Goal: Information Seeking & Learning: Learn about a topic

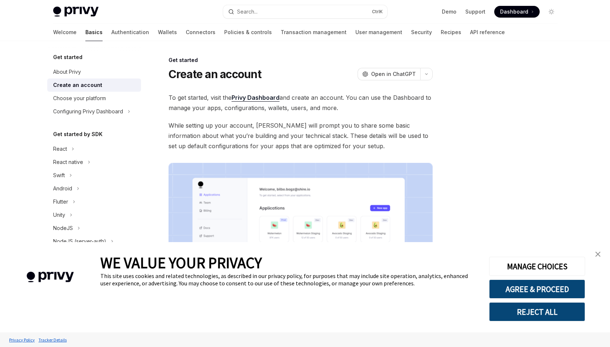
type textarea "*"
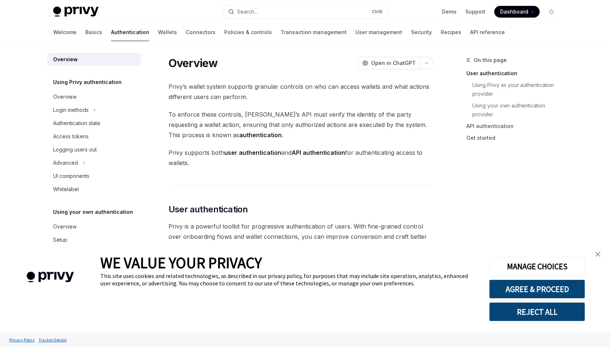
type textarea "*"
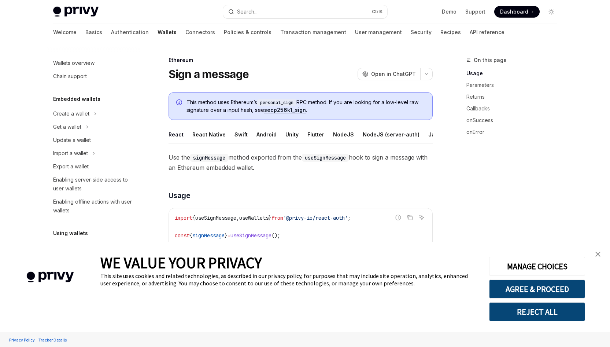
type textarea "*"
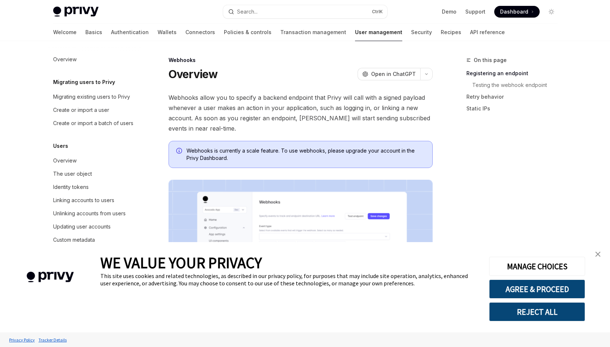
scroll to position [77, 0]
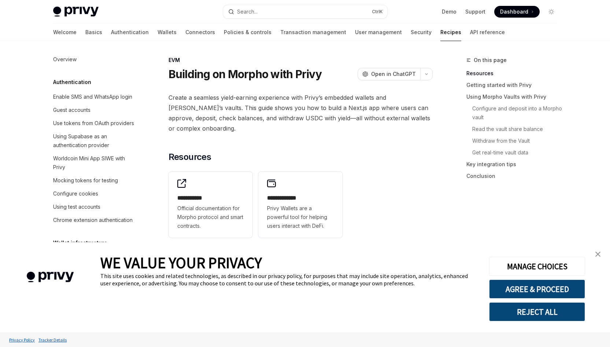
scroll to position [1049, 0]
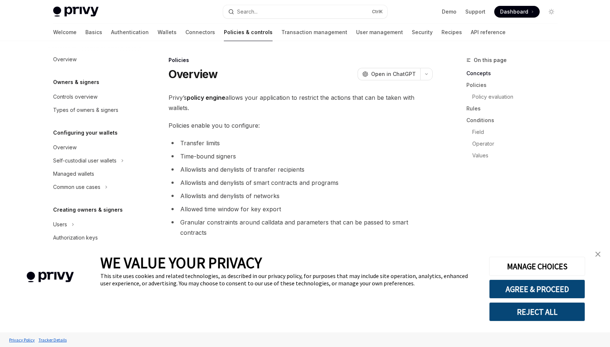
scroll to position [169, 0]
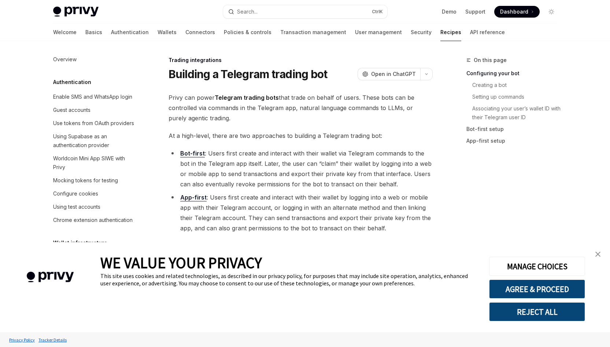
scroll to position [752, 0]
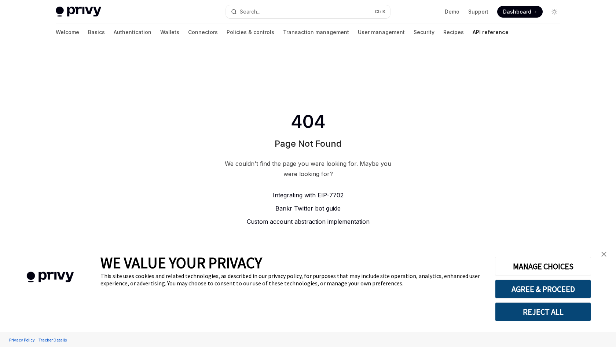
type textarea "*"
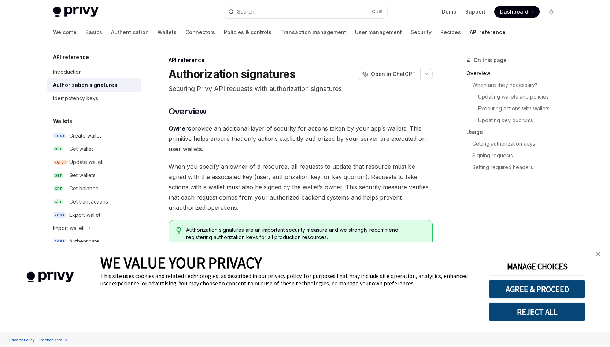
type textarea "*"
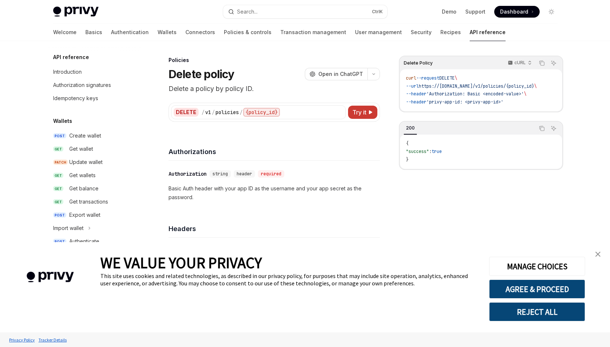
type textarea "*"
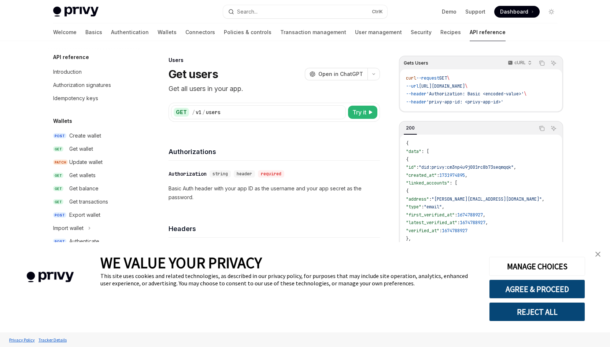
scroll to position [424, 0]
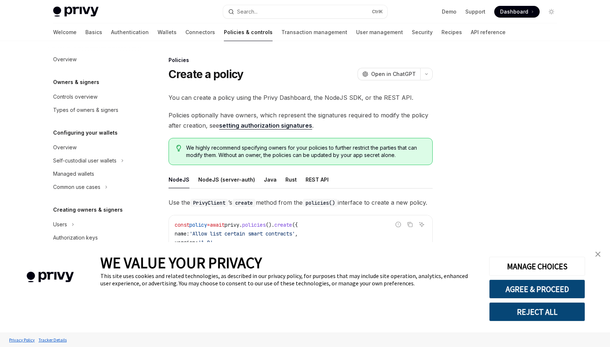
scroll to position [169, 0]
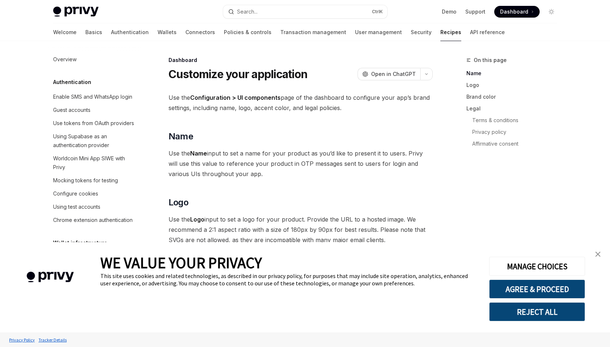
scroll to position [455, 0]
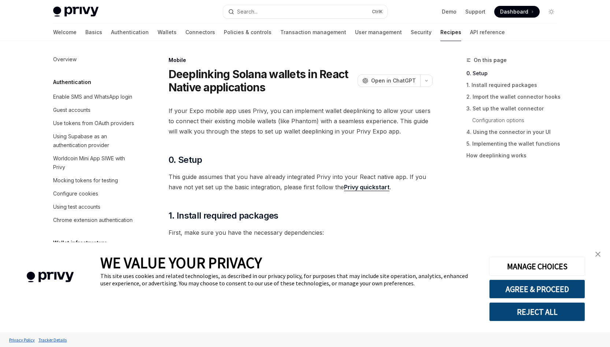
scroll to position [820, 0]
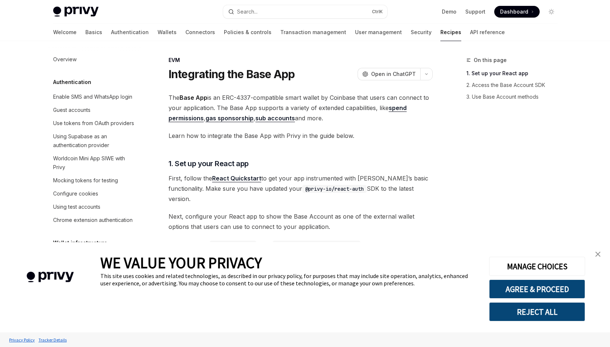
scroll to position [996, 0]
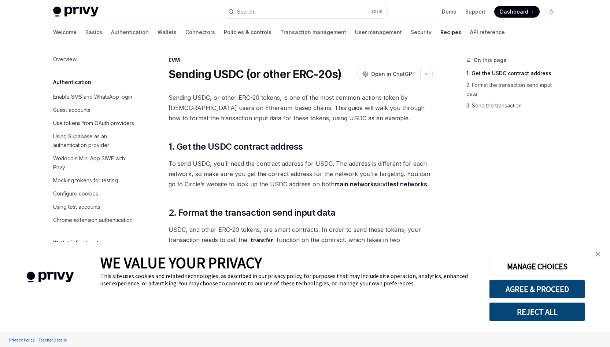
scroll to position [978, 0]
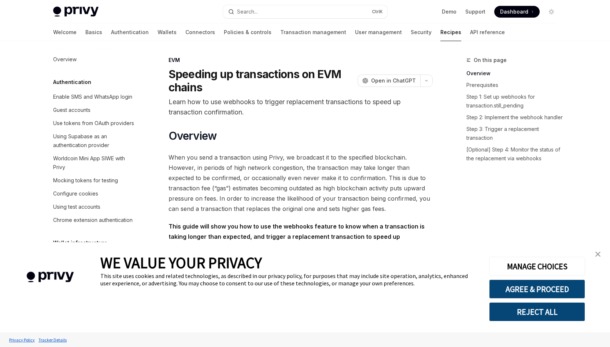
scroll to position [1066, 0]
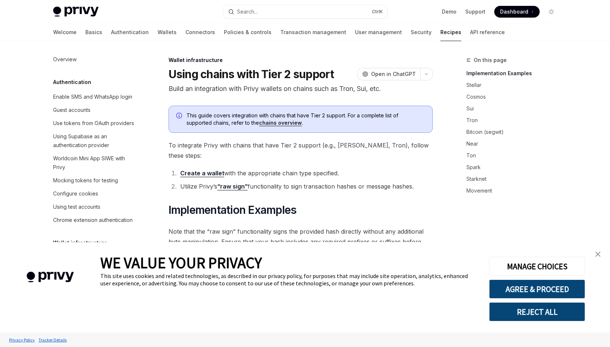
scroll to position [187, 0]
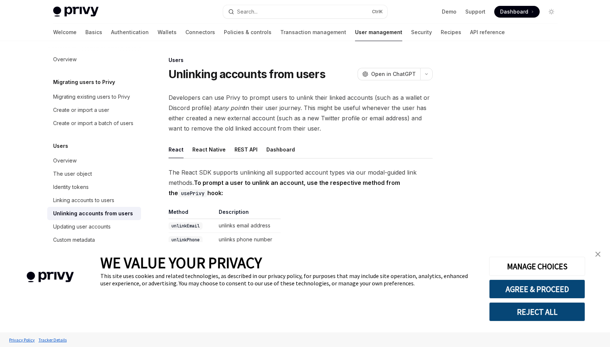
type textarea "*"
